Goal: Complete application form: Complete application form

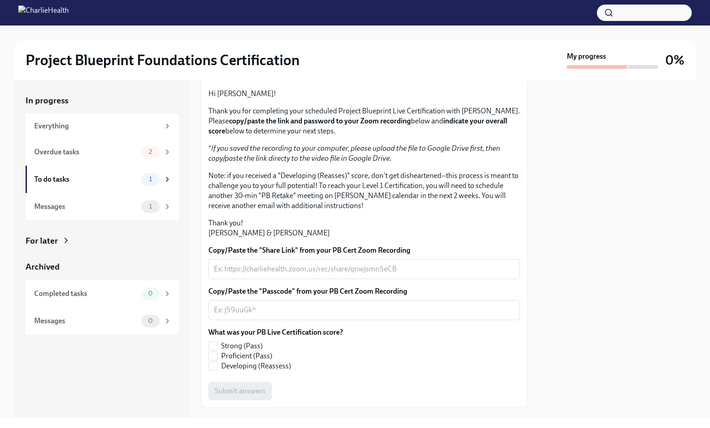
scroll to position [153, 0]
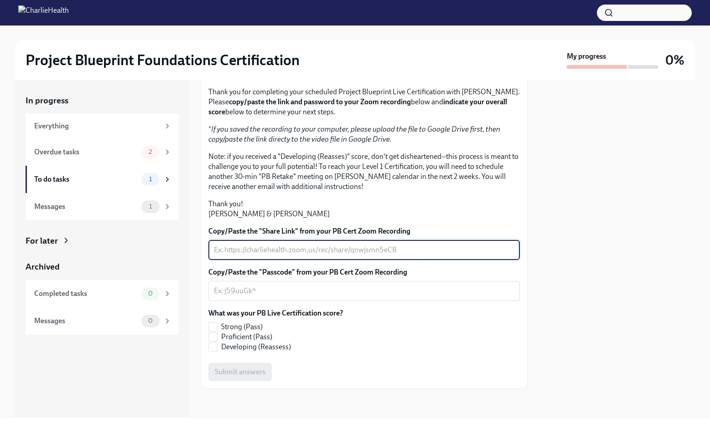
click at [284, 247] on textarea "Copy/Paste the "Share Link" from your PB Cert Zoom Recording" at bounding box center [364, 250] width 300 height 11
type textarea "Unable to share link - going to email it"
click at [419, 295] on textarea "Copy/Paste the "Passcode" from your PB Cert Zoom Recording" at bounding box center [364, 291] width 300 height 11
drag, startPoint x: 326, startPoint y: 249, endPoint x: 190, endPoint y: 242, distance: 136.0
click at [191, 242] on div "In progress Everything Overdue tasks 2 To do tasks 1 Messages 1 For later Archi…" at bounding box center [355, 249] width 680 height 338
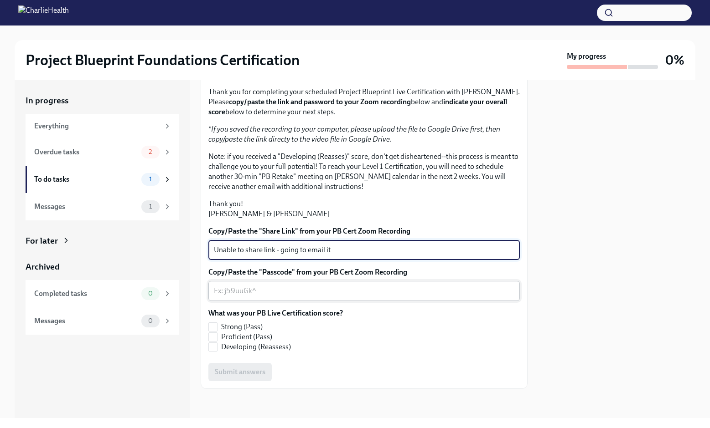
click at [255, 291] on textarea "Copy/Paste the "Passcode" from your PB Cert Zoom Recording" at bounding box center [364, 291] width 300 height 11
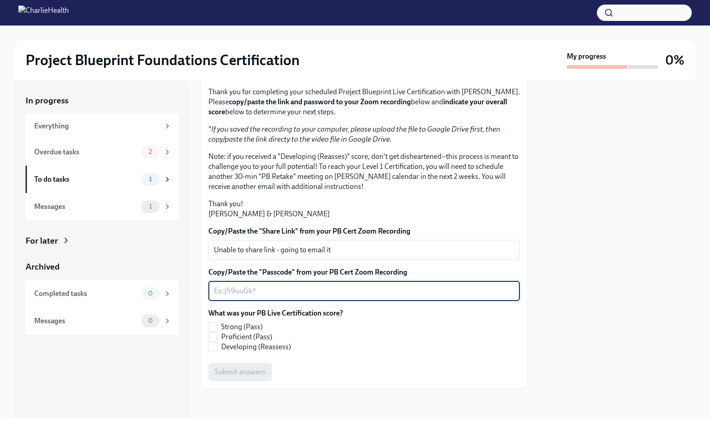
paste textarea "Unable to share link - going to email it"
type textarea "Unable to share link - going to email it"
drag, startPoint x: 344, startPoint y: 292, endPoint x: 152, endPoint y: 290, distance: 191.4
click at [153, 291] on div "In progress Everything Overdue tasks 2 To do tasks 1 Messages 1 For later Archi…" at bounding box center [355, 249] width 680 height 338
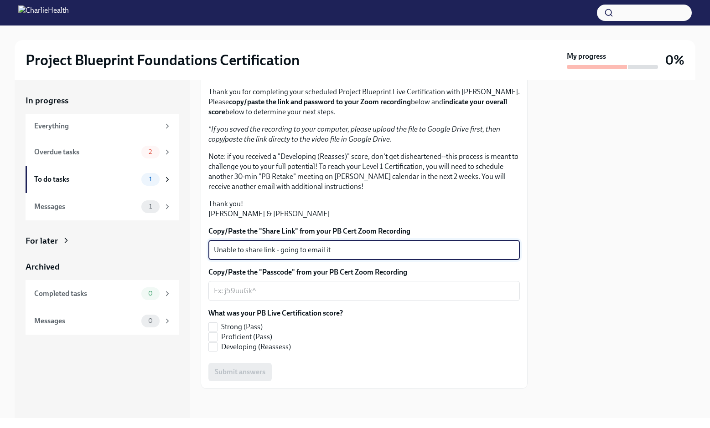
drag, startPoint x: 324, startPoint y: 249, endPoint x: 167, endPoint y: 244, distance: 156.9
click at [167, 244] on div "In progress Everything Overdue tasks 2 To do tasks 1 Messages 1 For later Archi…" at bounding box center [355, 249] width 680 height 338
